Goal: Check status: Check status

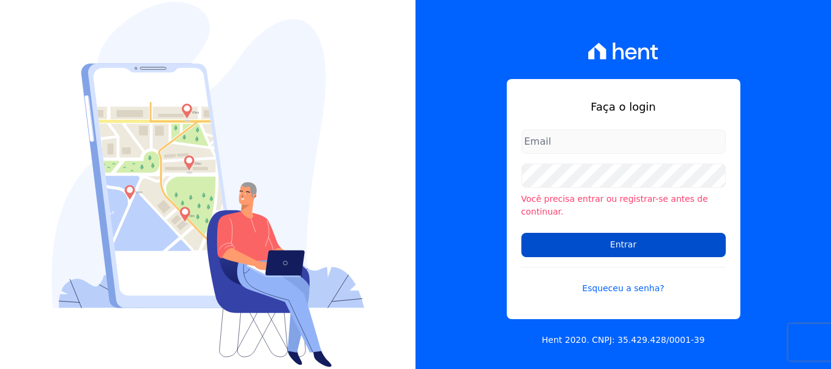
type input "[PERSON_NAME][EMAIL_ADDRESS][PERSON_NAME][DOMAIN_NAME]"
click at [580, 237] on input "Entrar" at bounding box center [623, 245] width 204 height 24
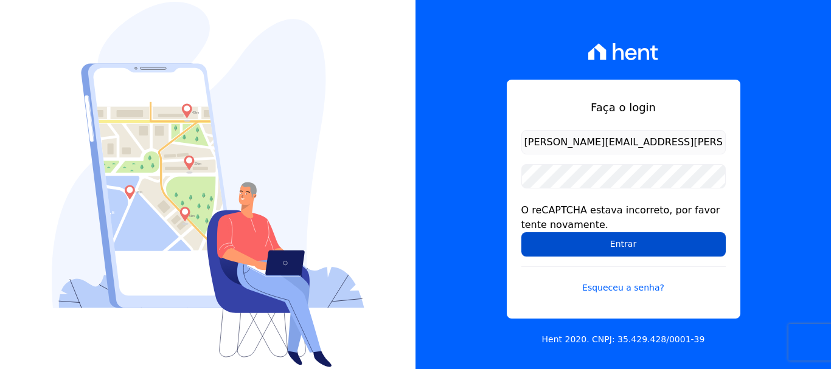
click at [531, 233] on input "Entrar" at bounding box center [623, 244] width 204 height 24
drag, startPoint x: 630, startPoint y: 247, endPoint x: 582, endPoint y: 249, distance: 48.1
click at [629, 247] on input "Entrar" at bounding box center [623, 244] width 204 height 24
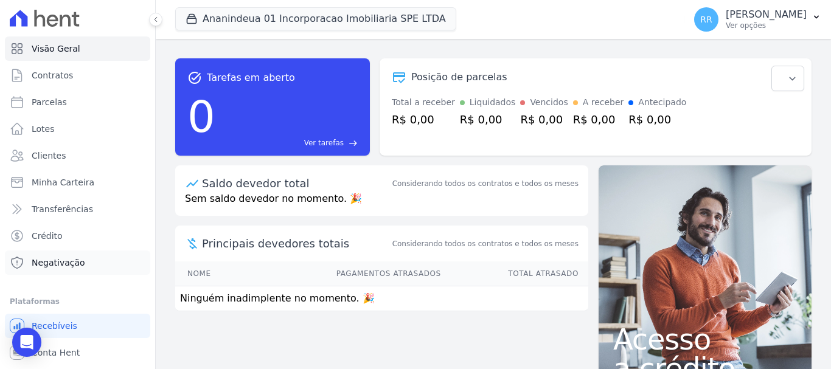
scroll to position [23, 0]
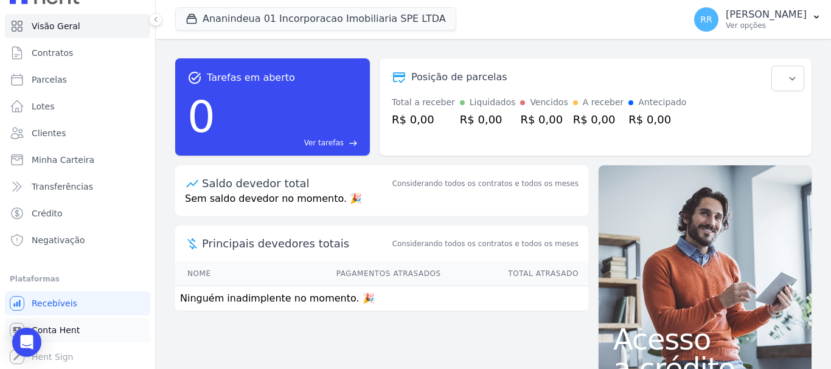
click at [62, 329] on span "Conta Hent" at bounding box center [56, 330] width 48 height 12
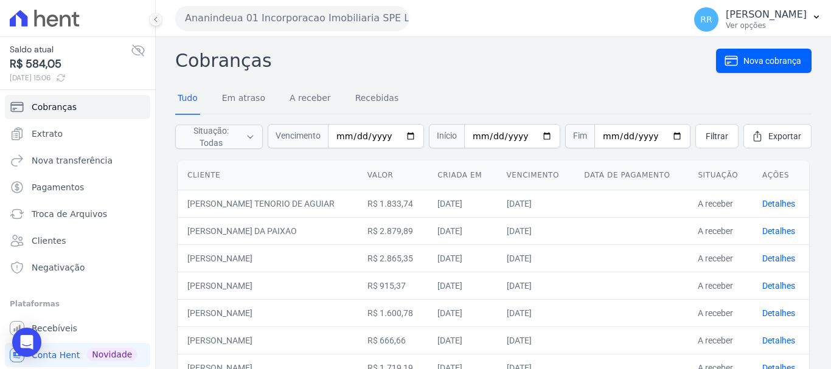
click at [307, 21] on button "Ananindeua 01 Incorporacao Imobiliaria SPE LTDA" at bounding box center [292, 18] width 234 height 24
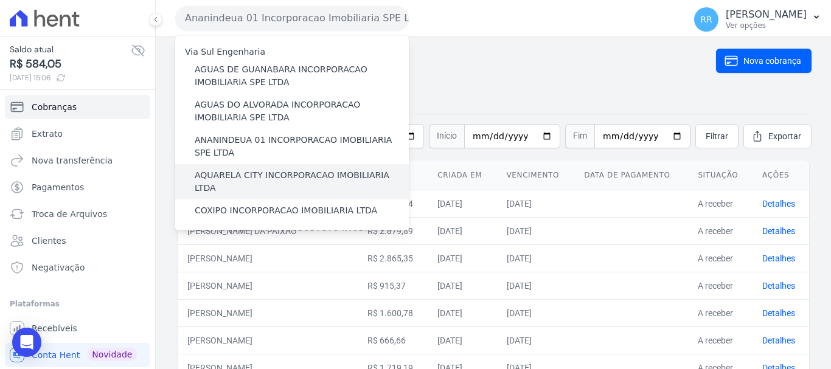
click at [290, 176] on label "AQUARELA CITY INCORPORACAO IMOBILIARIA LTDA" at bounding box center [302, 182] width 214 height 26
click at [0, 0] on input "AQUARELA CITY INCORPORACAO IMOBILIARIA LTDA" at bounding box center [0, 0] width 0 height 0
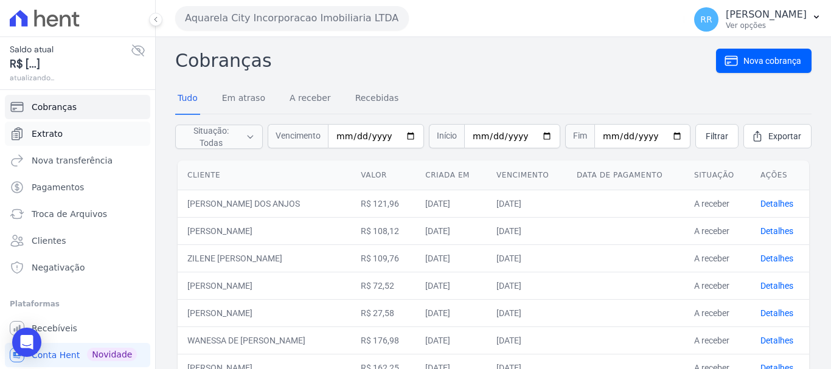
click at [43, 137] on span "Extrato" at bounding box center [47, 134] width 31 height 12
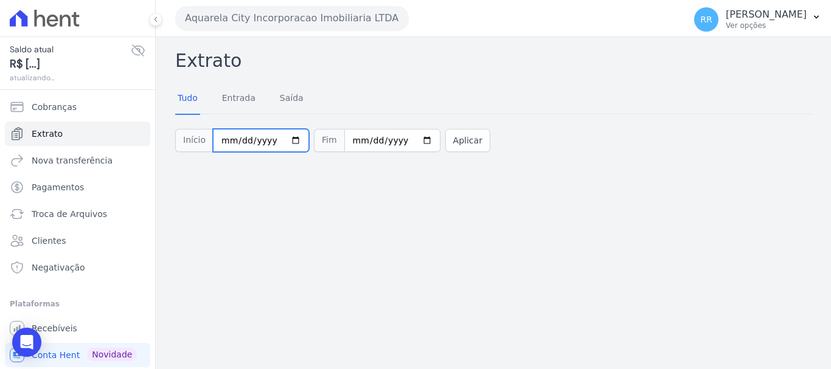
click at [226, 141] on input "[DATE]" at bounding box center [261, 140] width 96 height 23
type input "[DATE]"
click at [449, 134] on button "Aplicar" at bounding box center [467, 140] width 45 height 23
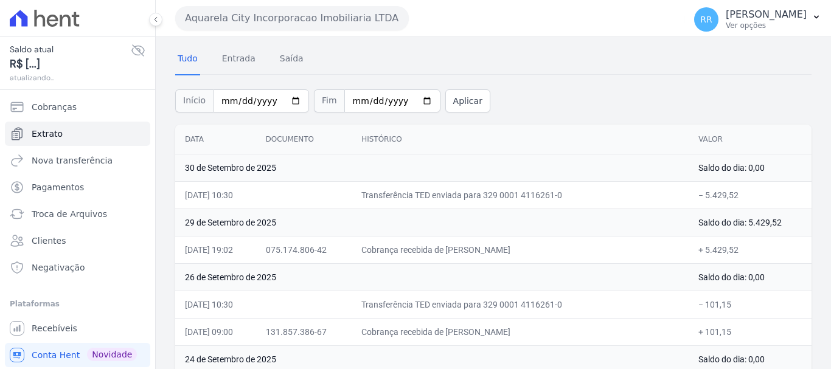
scroll to position [61, 0]
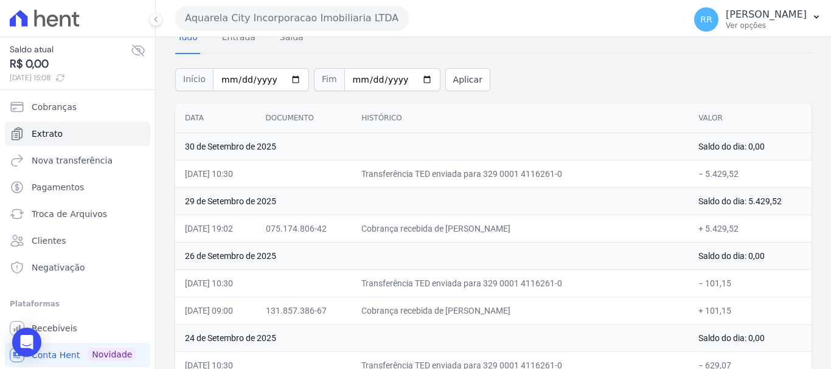
drag, startPoint x: 462, startPoint y: 231, endPoint x: 660, endPoint y: 240, distance: 198.6
click at [660, 240] on td "Cobrança recebida de [PERSON_NAME]" at bounding box center [520, 228] width 337 height 27
click at [765, 229] on td "+ 5.429,52" at bounding box center [750, 228] width 123 height 27
